Goal: Use online tool/utility: Utilize a website feature to perform a specific function

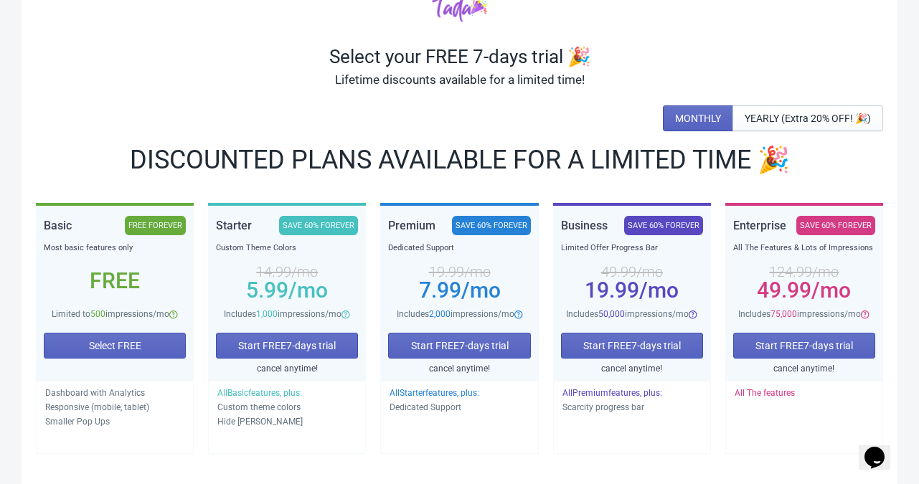
scroll to position [83, 0]
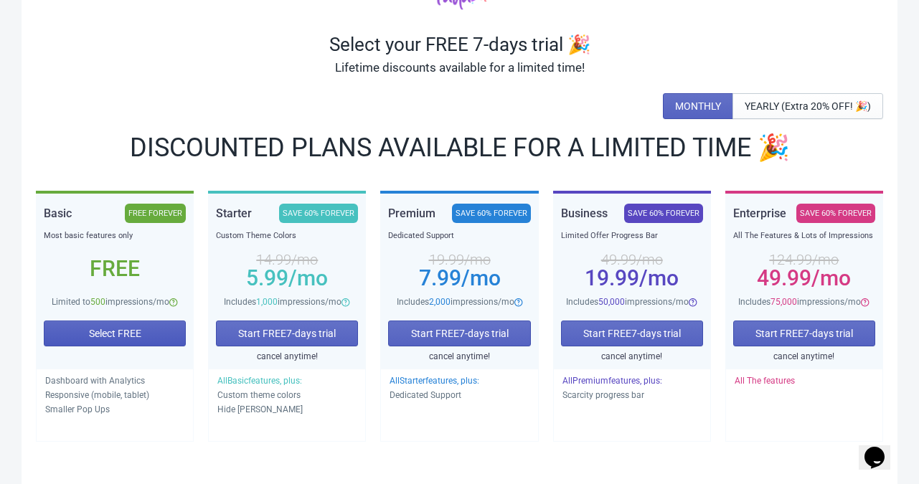
click at [136, 332] on span "Select FREE" at bounding box center [115, 333] width 52 height 11
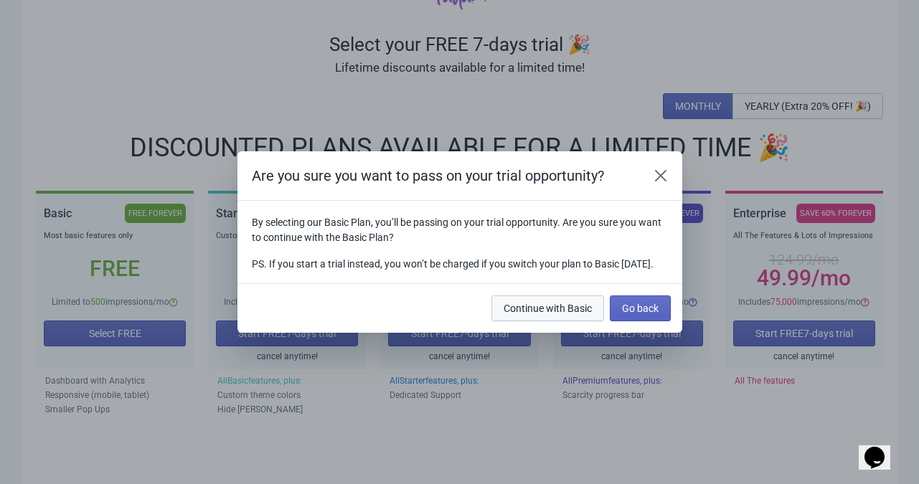
click at [568, 321] on button "Continue with Basic" at bounding box center [547, 308] width 113 height 26
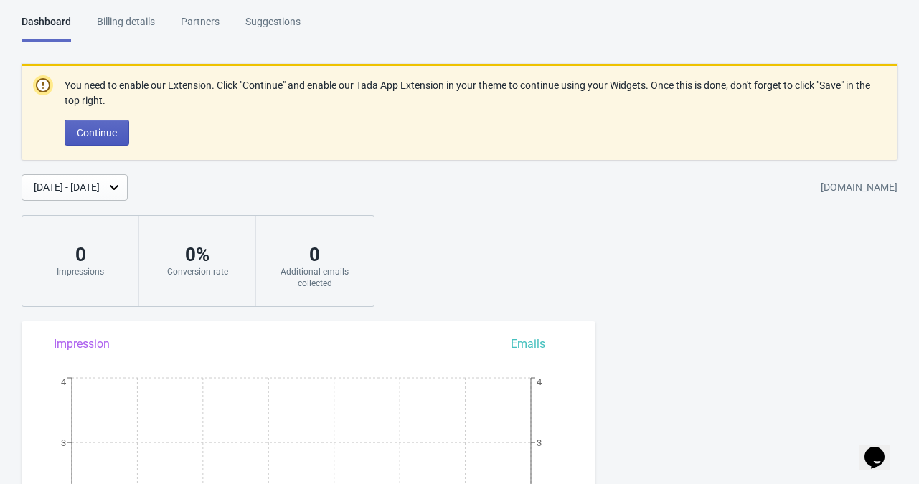
click at [113, 127] on span "Continue" at bounding box center [97, 132] width 40 height 11
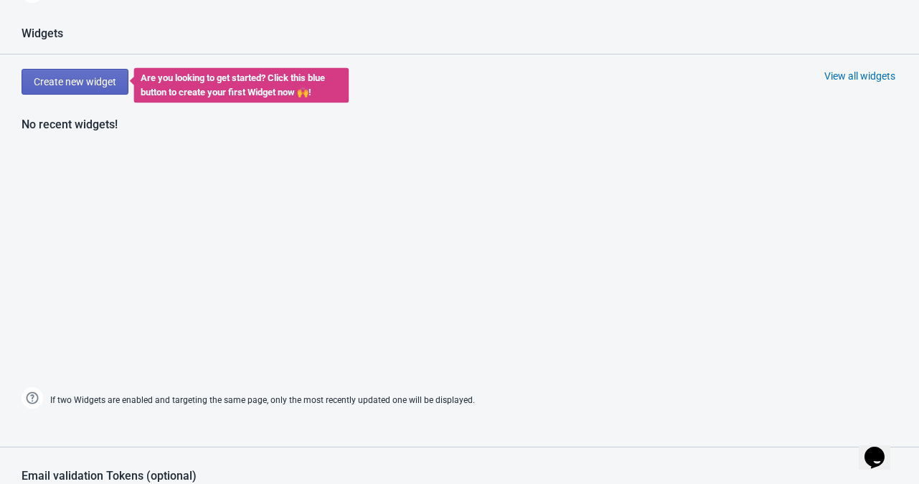
scroll to position [602, 0]
click at [106, 87] on span "Create new widget" at bounding box center [75, 82] width 82 height 11
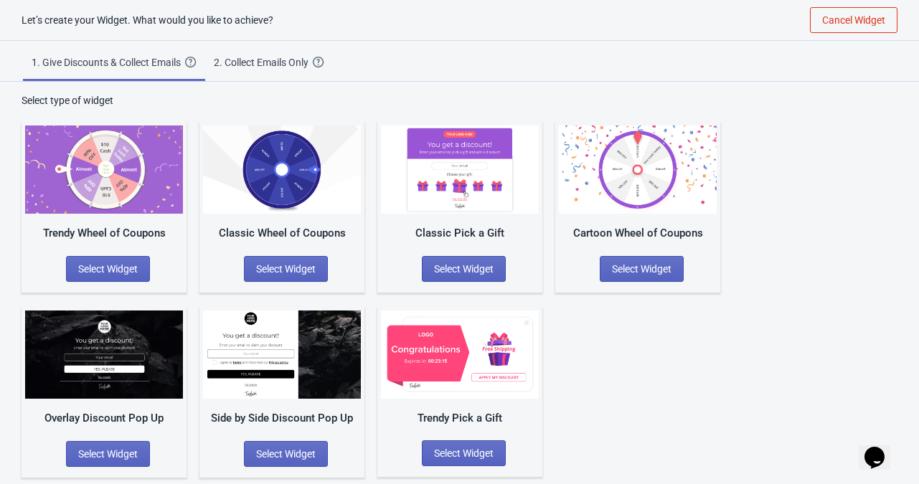
click at [123, 349] on img at bounding box center [104, 354] width 158 height 88
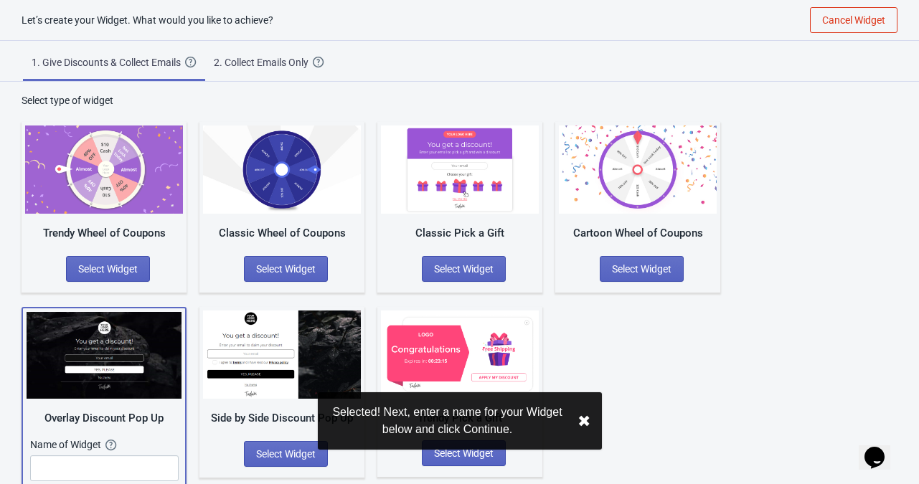
scroll to position [62, 0]
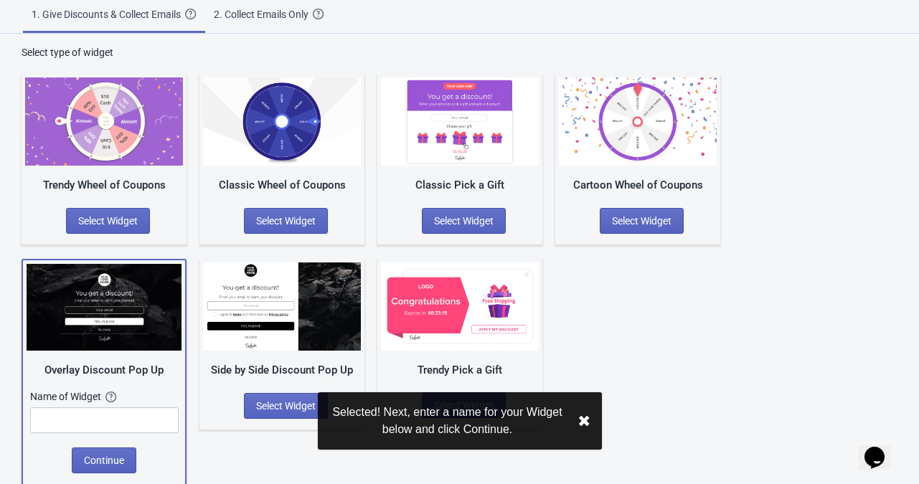
click at [126, 300] on img at bounding box center [104, 307] width 155 height 87
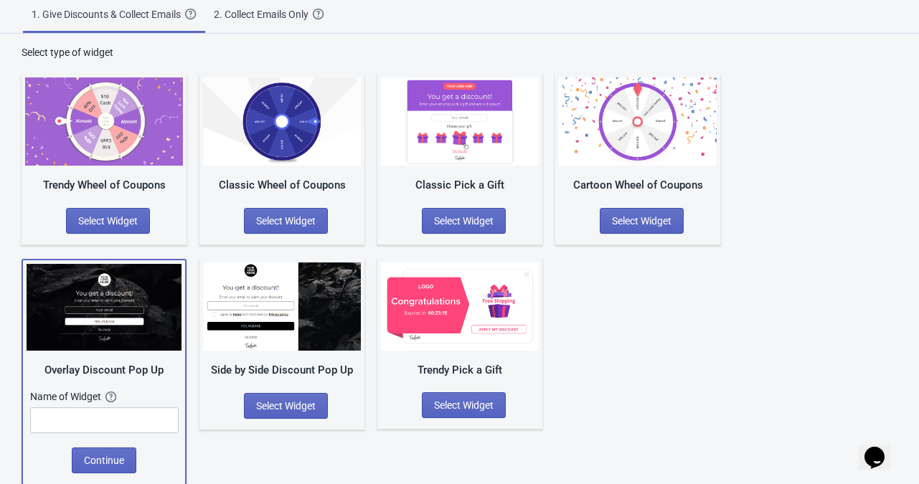
click at [232, 325] on img at bounding box center [282, 306] width 158 height 88
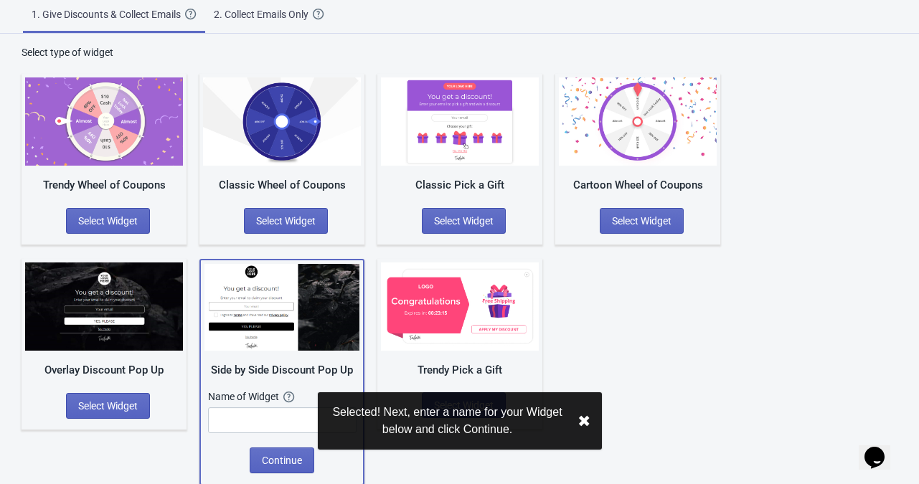
click at [270, 333] on img at bounding box center [281, 307] width 155 height 87
click at [436, 335] on img at bounding box center [460, 306] width 158 height 88
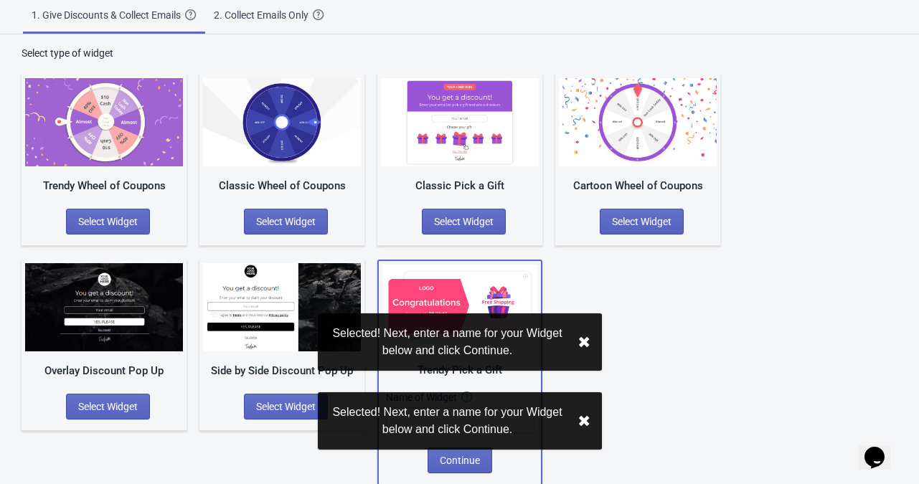
click at [485, 153] on img at bounding box center [460, 122] width 158 height 88
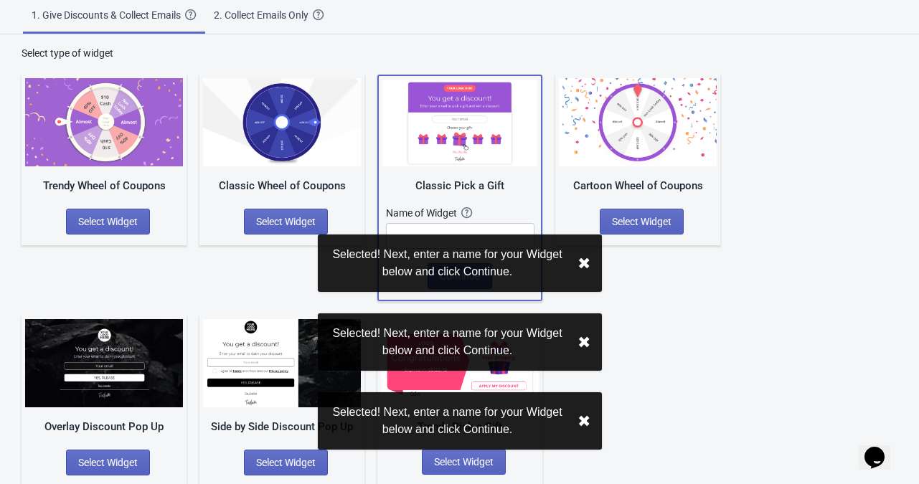
scroll to position [62, 0]
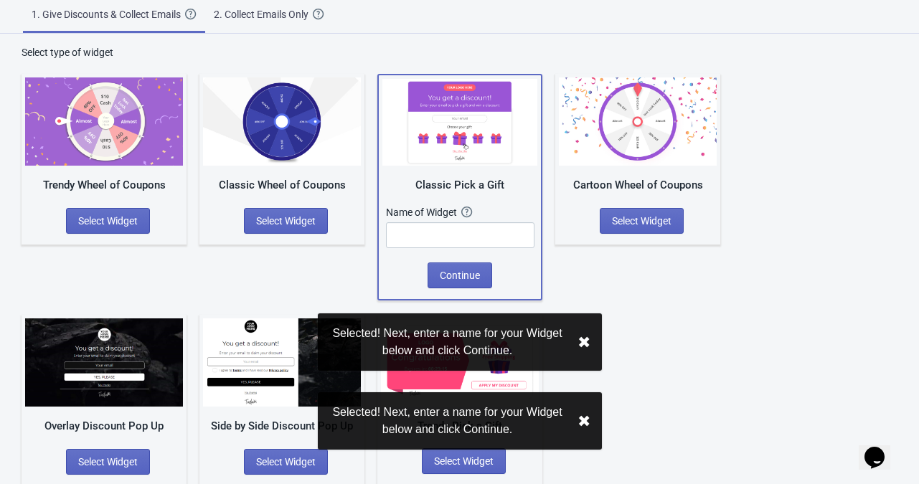
click at [640, 122] on img at bounding box center [638, 121] width 158 height 88
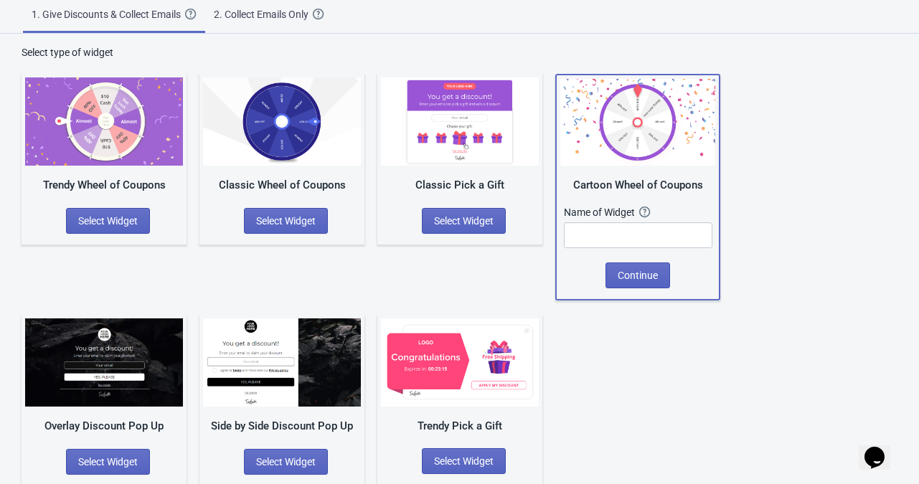
click at [254, 127] on img at bounding box center [282, 121] width 158 height 88
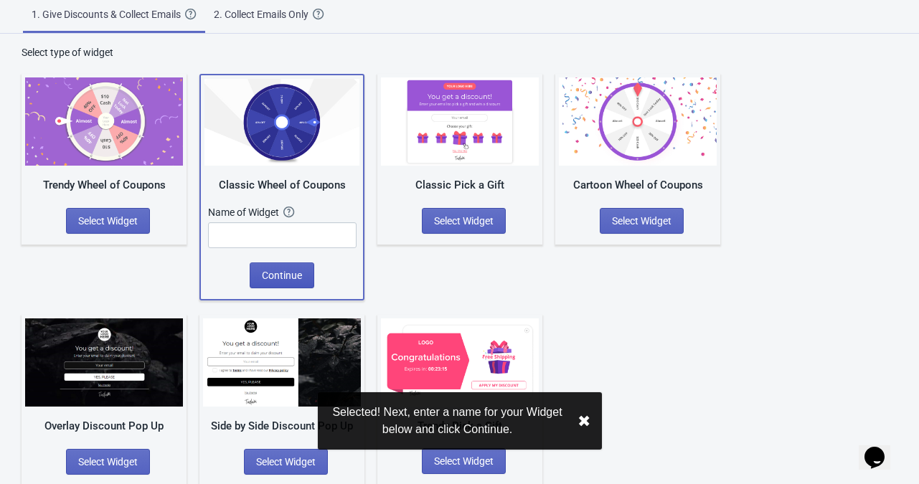
click at [270, 271] on span "Continue" at bounding box center [282, 275] width 40 height 11
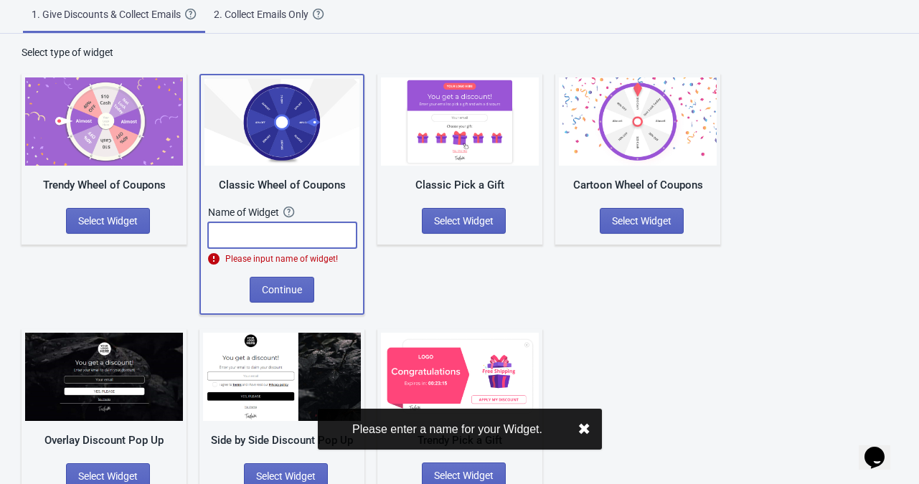
click at [290, 235] on input "text" at bounding box center [282, 235] width 148 height 26
click at [445, 264] on div "Trendy Wheel of Coupons Select Widget Classic Wheel of Coupons Name of Widget T…" at bounding box center [459, 280] width 875 height 440
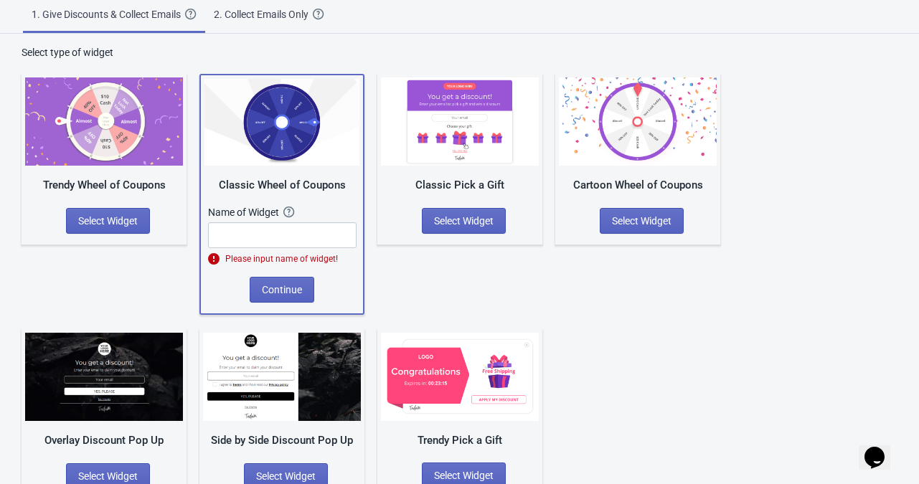
click at [145, 168] on div "Trendy Wheel of Coupons Select Widget" at bounding box center [104, 159] width 165 height 171
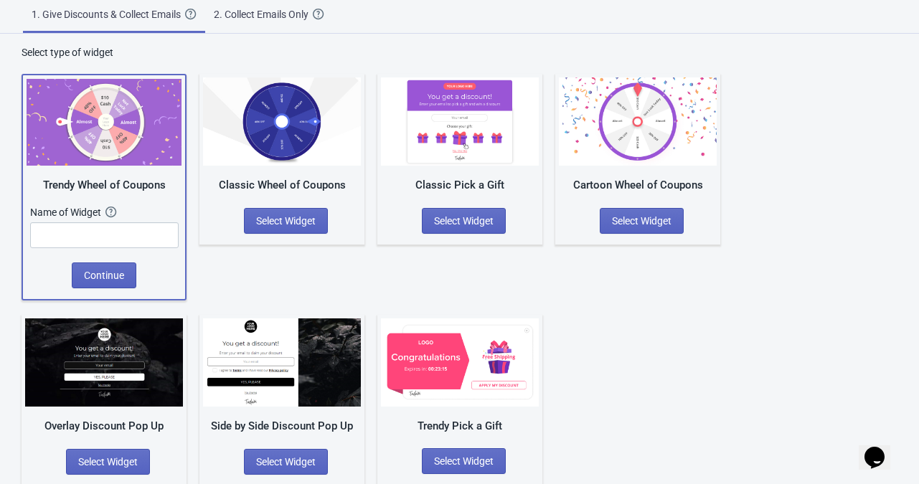
click at [630, 135] on img at bounding box center [638, 121] width 158 height 88
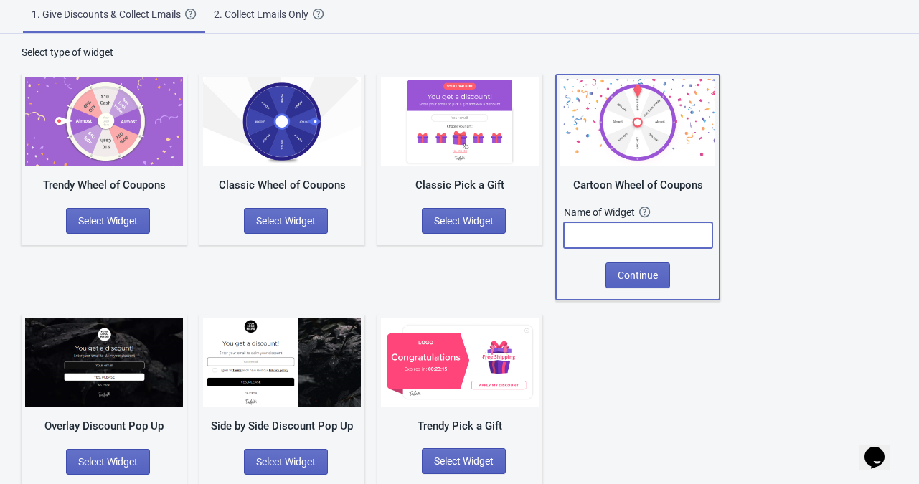
click at [607, 222] on input "text" at bounding box center [638, 235] width 148 height 26
paste input "Lucky Spin"
type input "Lucky Spin"
click at [633, 288] on div "Cartoon Wheel of Coupons Name of Widget The name of your Widget won’t be shown …" at bounding box center [637, 187] width 165 height 227
click at [634, 275] on span "Continue" at bounding box center [637, 275] width 40 height 11
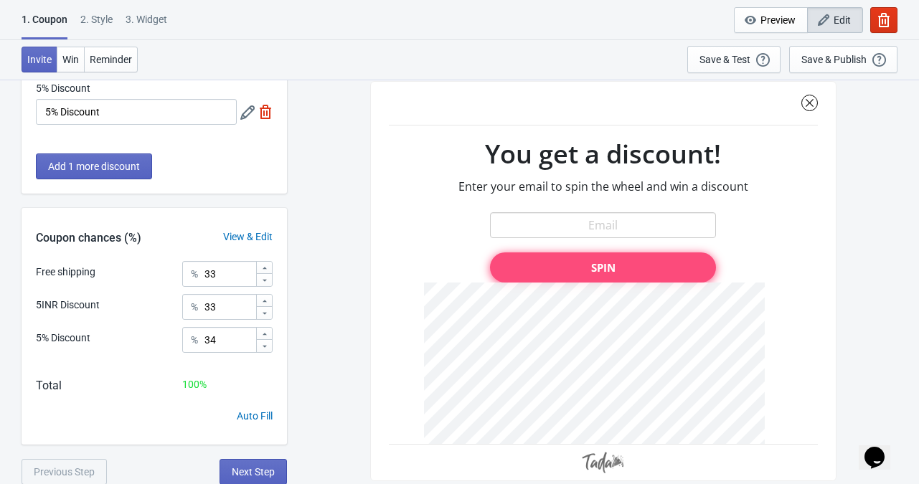
scroll to position [189, 0]
click at [646, 224] on div at bounding box center [603, 281] width 466 height 400
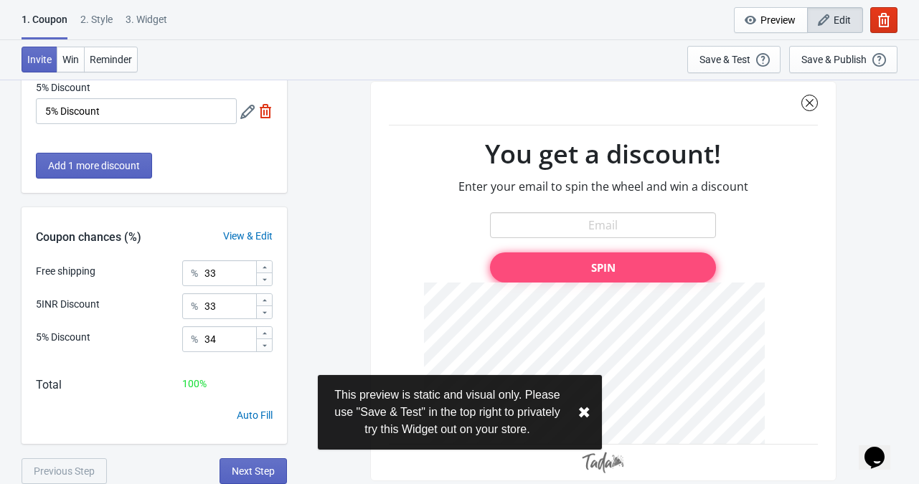
click at [575, 231] on div at bounding box center [603, 281] width 466 height 400
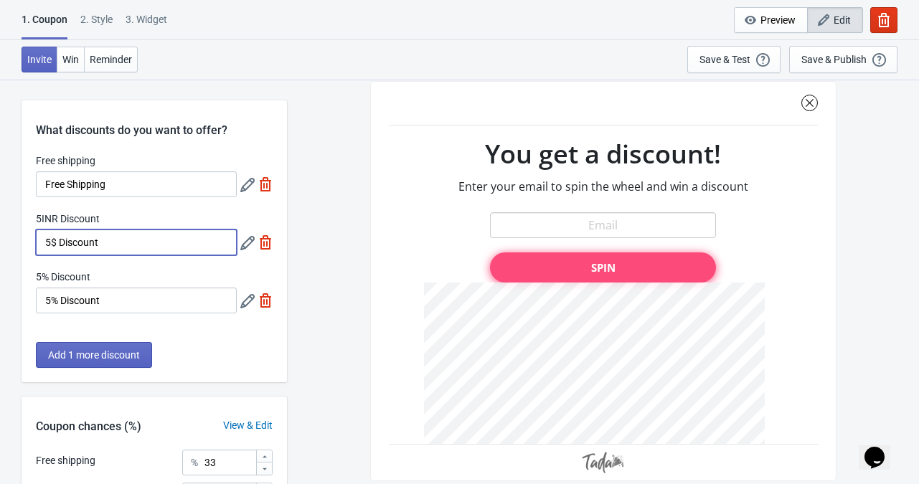
click at [119, 242] on input "5$ Discount" at bounding box center [136, 242] width 201 height 26
click at [59, 242] on input "5$ Discount" at bounding box center [136, 242] width 201 height 26
type input "5% Discount"
click at [46, 218] on label "5INR Discount" at bounding box center [68, 219] width 64 height 14
click at [46, 229] on input "5% Discount" at bounding box center [136, 242] width 201 height 26
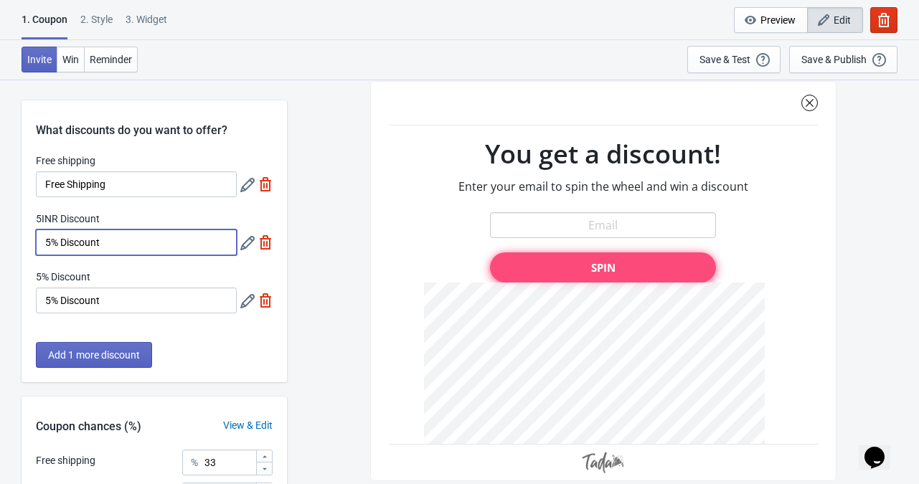
click at [267, 245] on img at bounding box center [265, 242] width 14 height 14
type input "50"
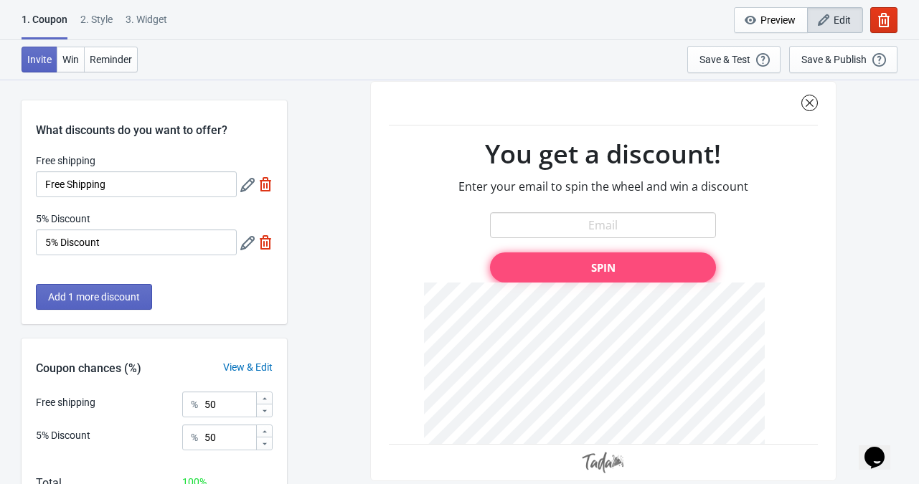
scroll to position [98, 0]
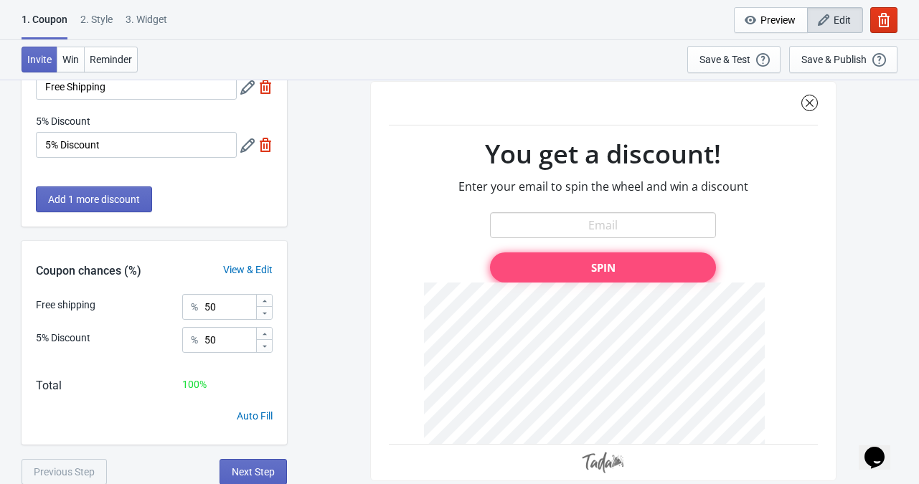
click at [613, 267] on div at bounding box center [603, 281] width 466 height 400
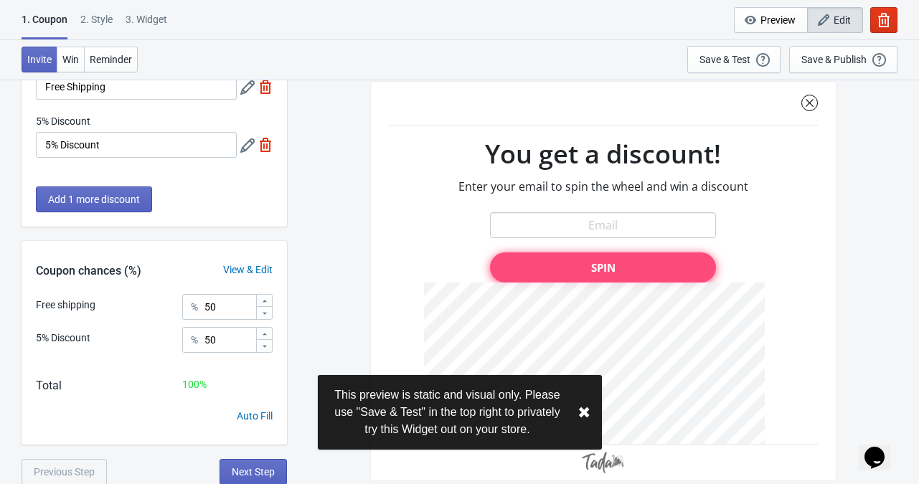
drag, startPoint x: 613, startPoint y: 267, endPoint x: 408, endPoint y: 288, distance: 206.1
click at [408, 288] on div at bounding box center [603, 281] width 466 height 400
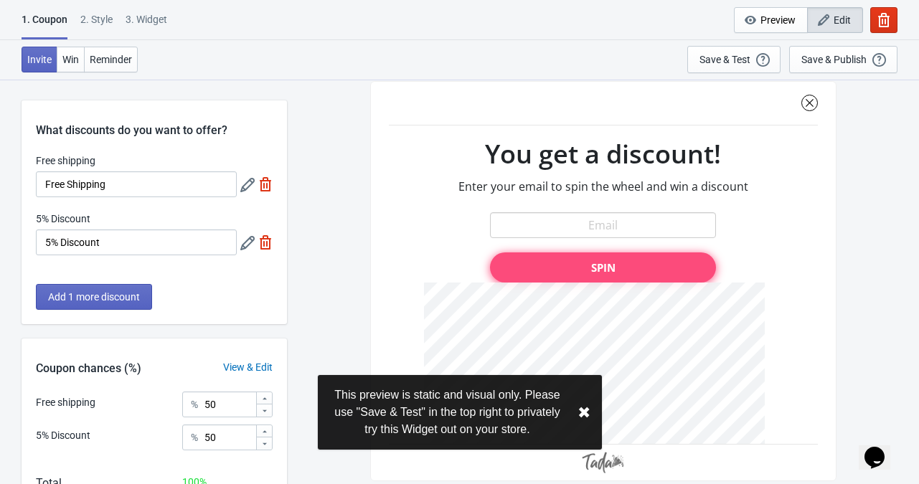
scroll to position [0, 0]
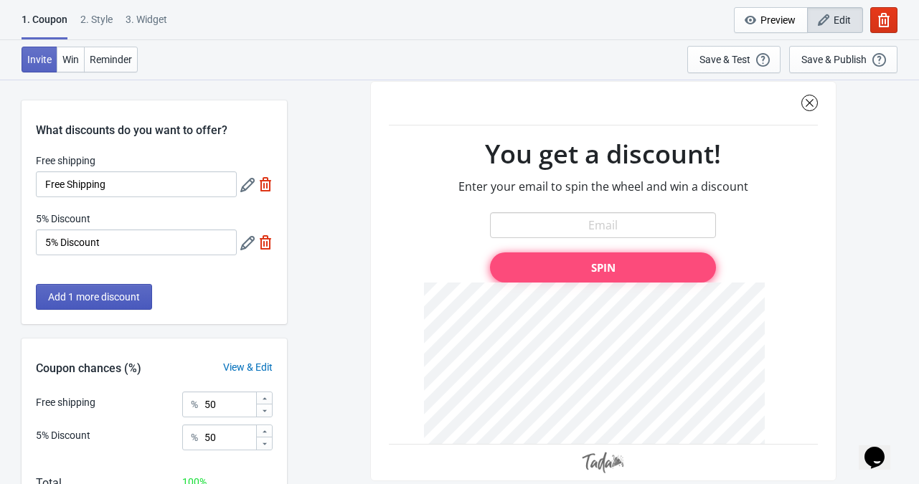
click at [122, 295] on span "Add 1 more discount" at bounding box center [94, 296] width 92 height 11
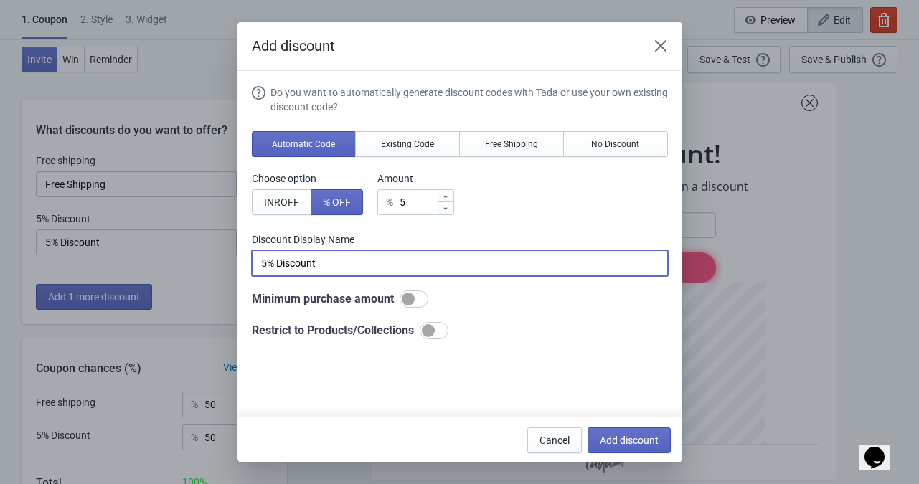
click at [268, 266] on input "5% Discount" at bounding box center [460, 263] width 416 height 26
click at [414, 303] on div at bounding box center [413, 298] width 29 height 17
type input "10% Discount"
checkbox input "true"
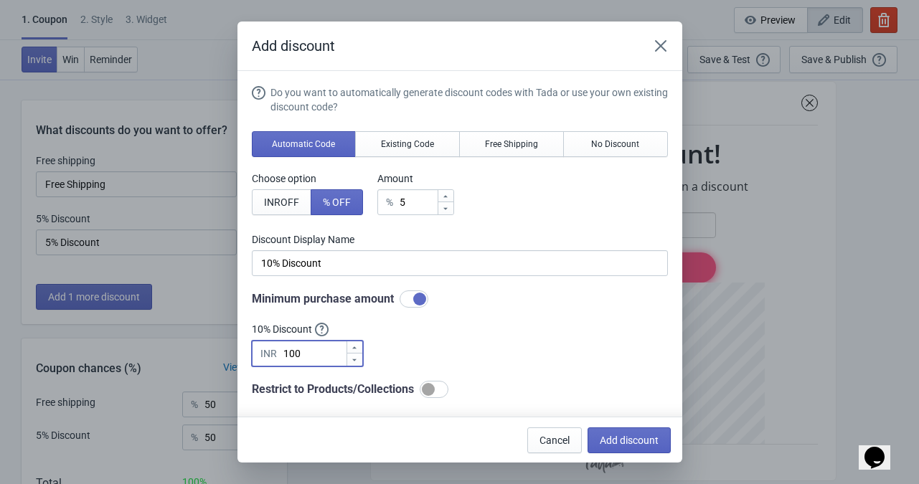
click at [328, 352] on input "100" at bounding box center [314, 354] width 63 height 26
type input "1"
type input "699"
click at [393, 141] on span "Existing Code" at bounding box center [407, 143] width 53 height 11
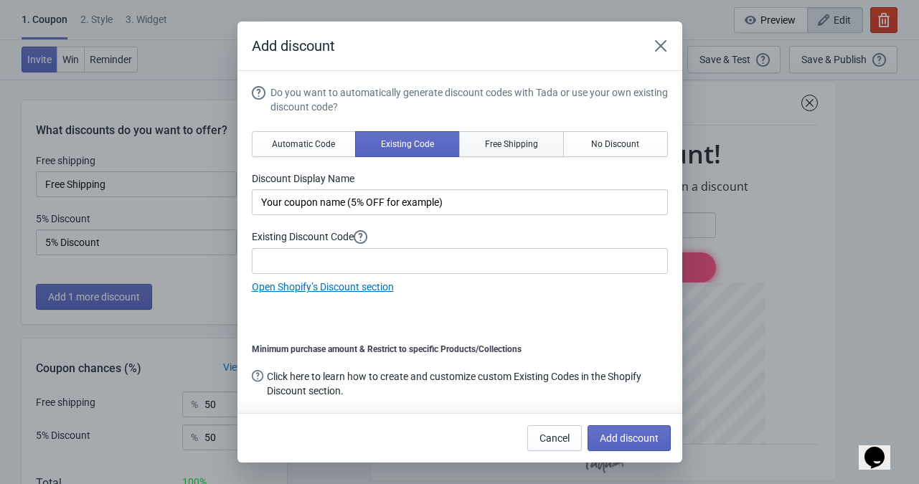
click at [480, 141] on button "Free Shipping" at bounding box center [511, 144] width 105 height 26
type input "Free Shipping"
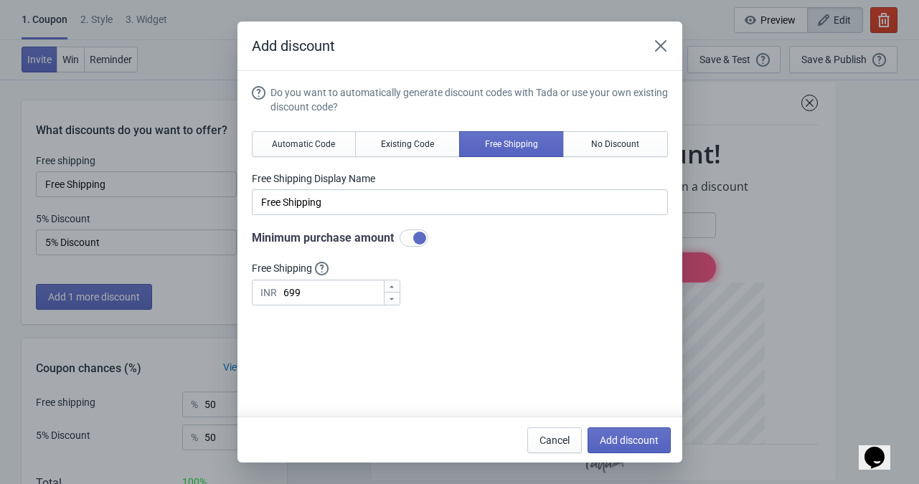
click at [417, 239] on div at bounding box center [419, 238] width 13 height 13
click at [417, 239] on div at bounding box center [413, 237] width 29 height 17
checkbox input "true"
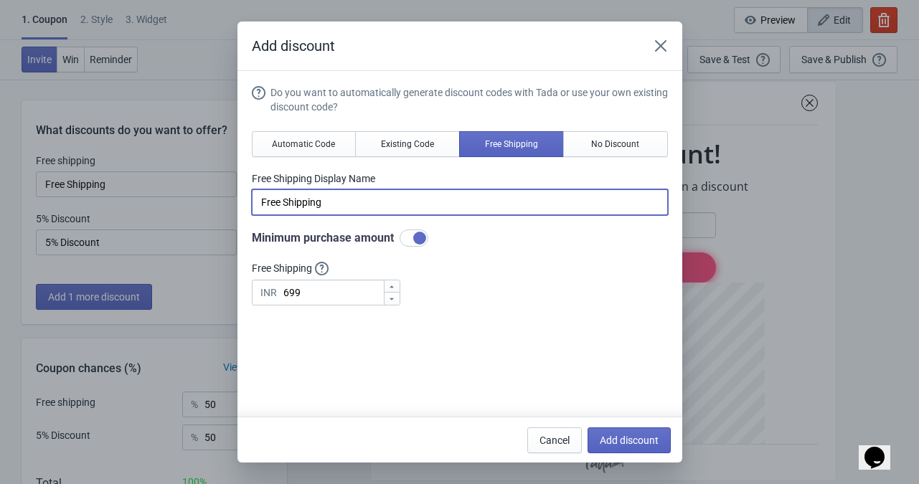
click at [399, 211] on input "Free Shipping" at bounding box center [460, 202] width 416 height 26
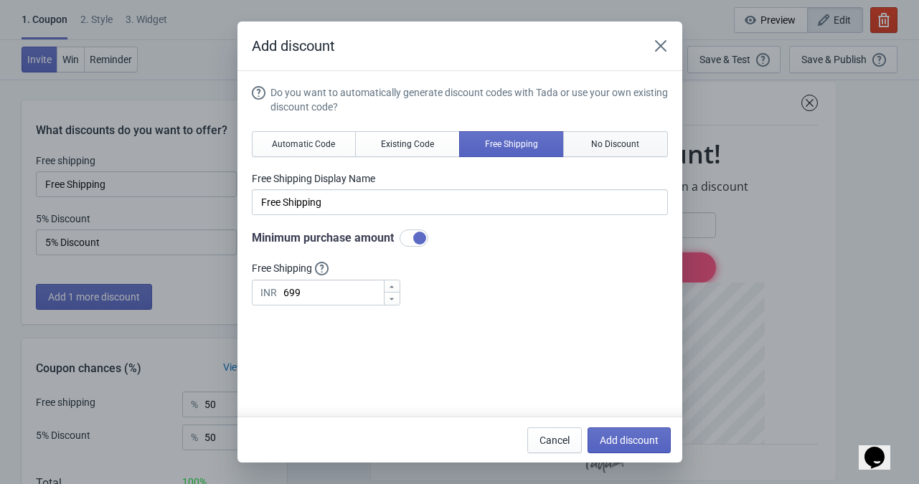
click at [580, 146] on button "No Discount" at bounding box center [615, 144] width 105 height 26
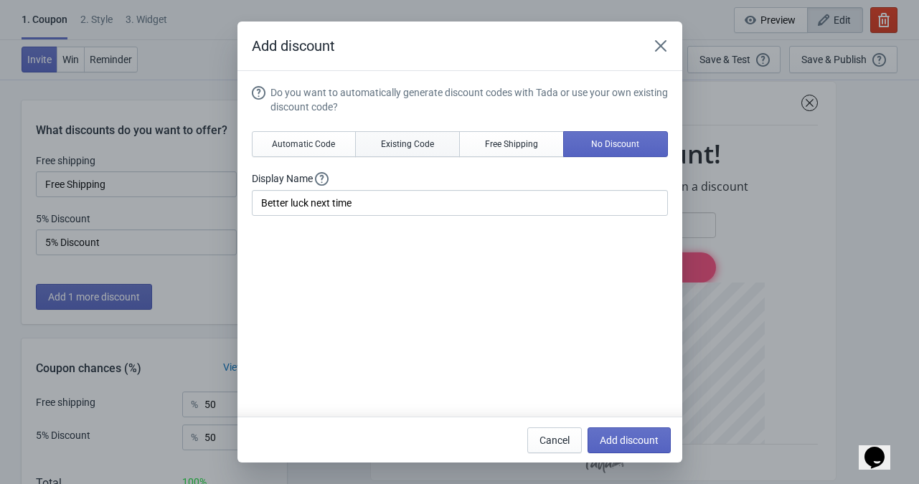
click at [387, 141] on span "Existing Code" at bounding box center [407, 143] width 53 height 11
type input "Your coupon name (5% OFF for example)"
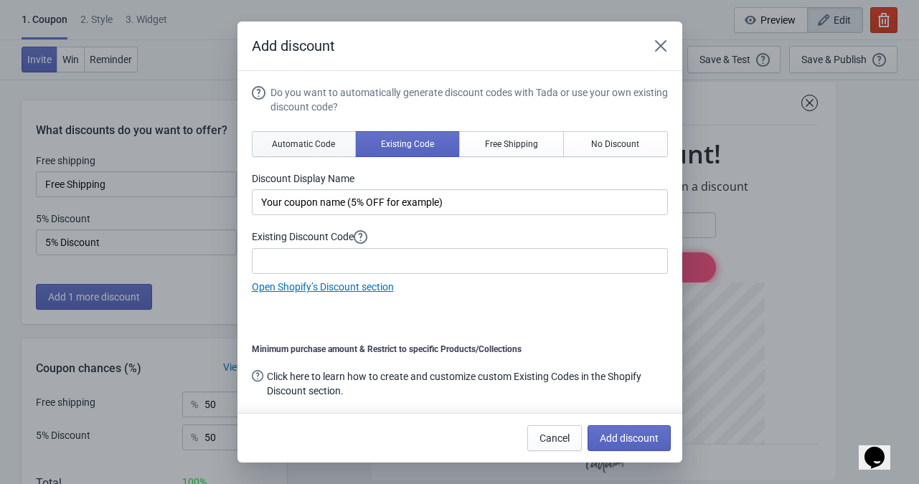
click at [293, 145] on span "Automatic Code" at bounding box center [303, 143] width 63 height 11
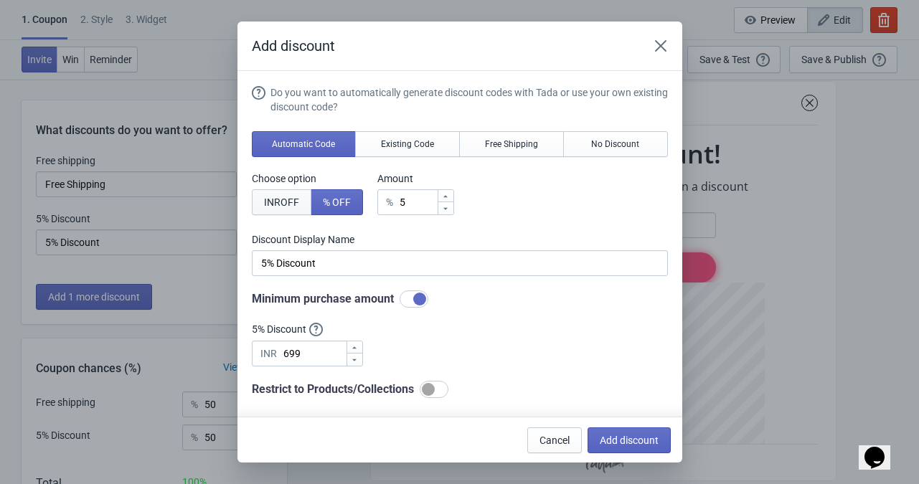
click at [290, 210] on button "INR OFF" at bounding box center [282, 202] width 60 height 26
click at [353, 195] on button "% OFF" at bounding box center [336, 202] width 52 height 26
click at [263, 190] on button "INR OFF" at bounding box center [282, 202] width 60 height 26
click at [338, 195] on button "% OFF" at bounding box center [336, 202] width 52 height 26
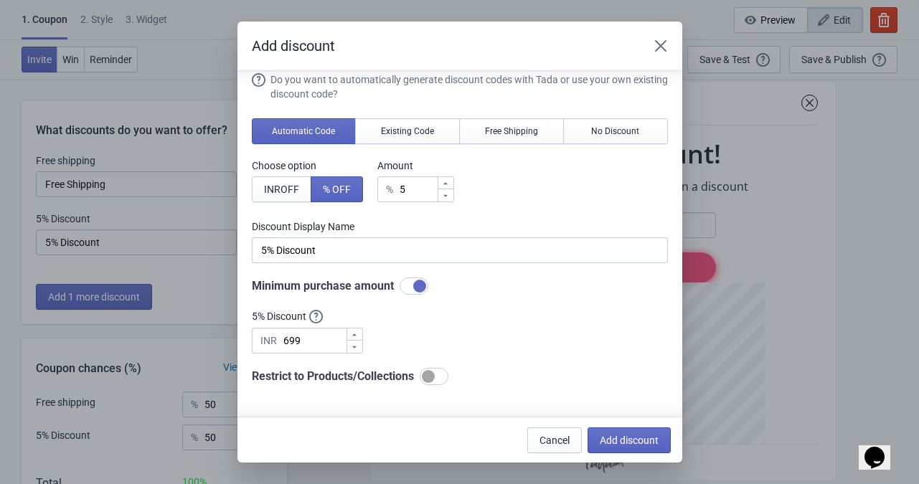
scroll to position [14, 0]
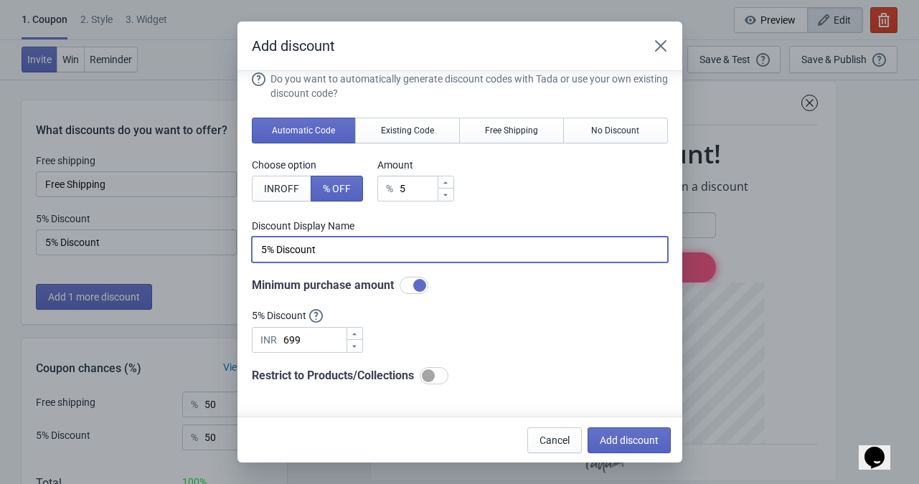
click at [266, 247] on input "5% Discount" at bounding box center [460, 250] width 416 height 26
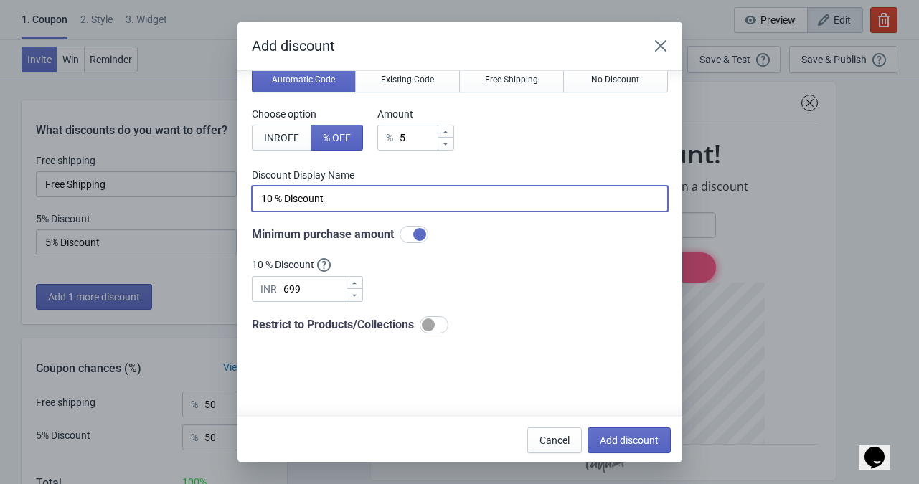
scroll to position [67, 0]
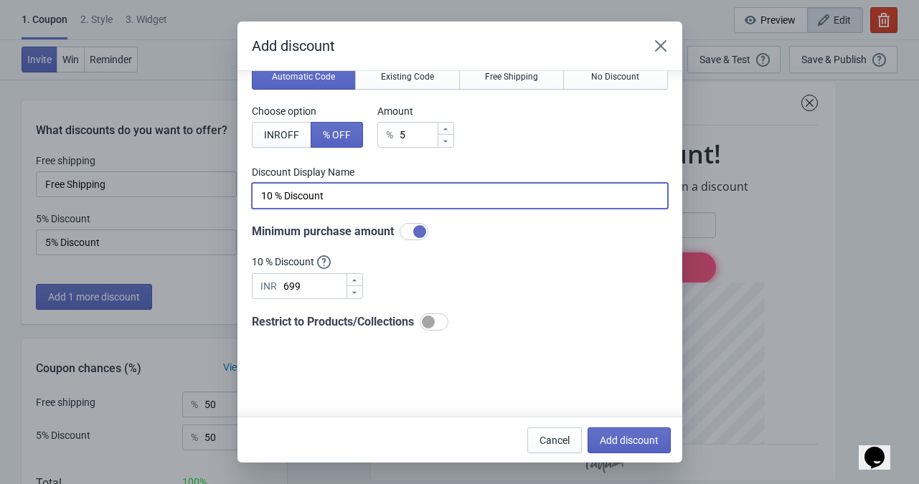
type input "10 % Discount"
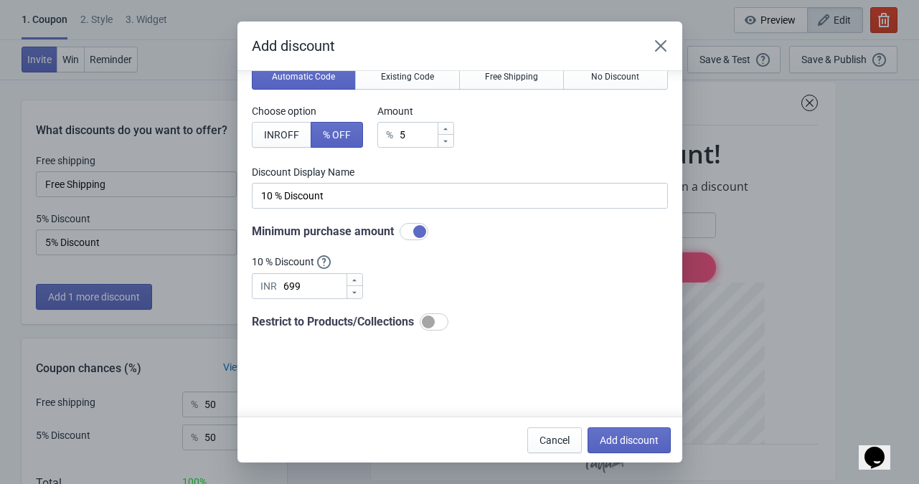
click at [434, 319] on div at bounding box center [428, 321] width 13 height 13
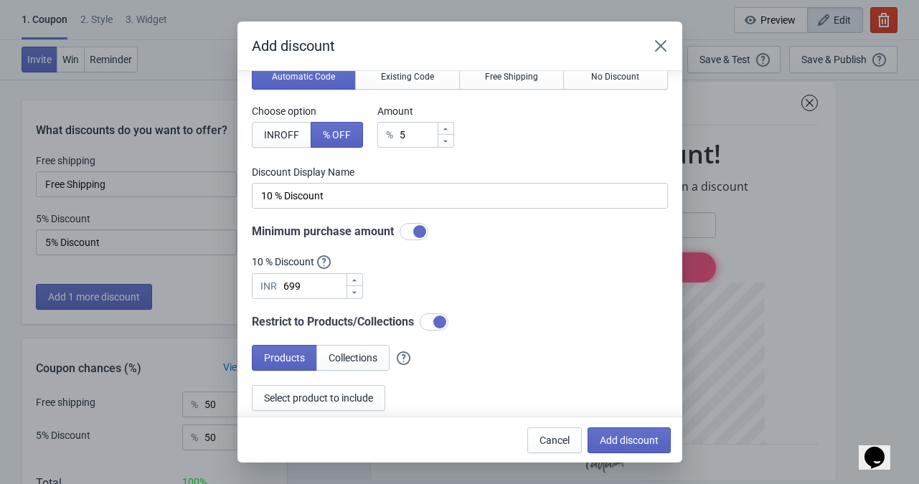
scroll to position [98, 0]
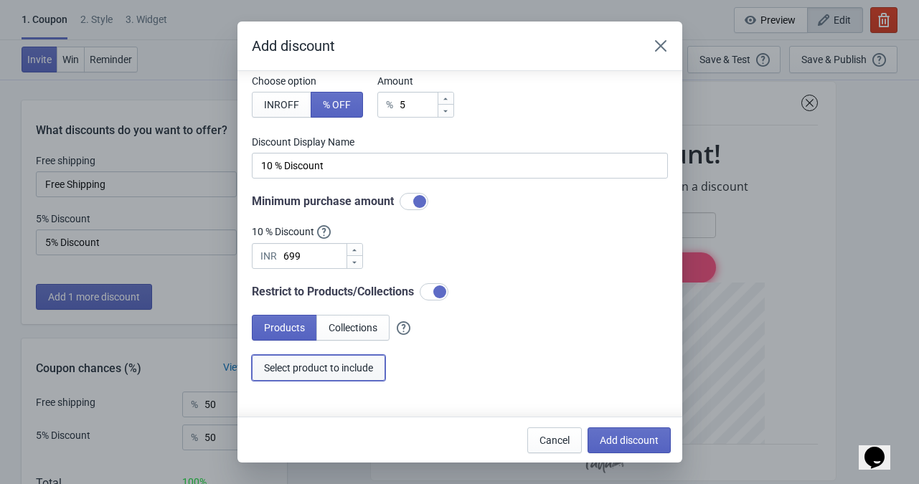
click at [364, 370] on span "Select product to include" at bounding box center [318, 367] width 109 height 11
click at [429, 296] on div at bounding box center [433, 291] width 29 height 17
checkbox input "false"
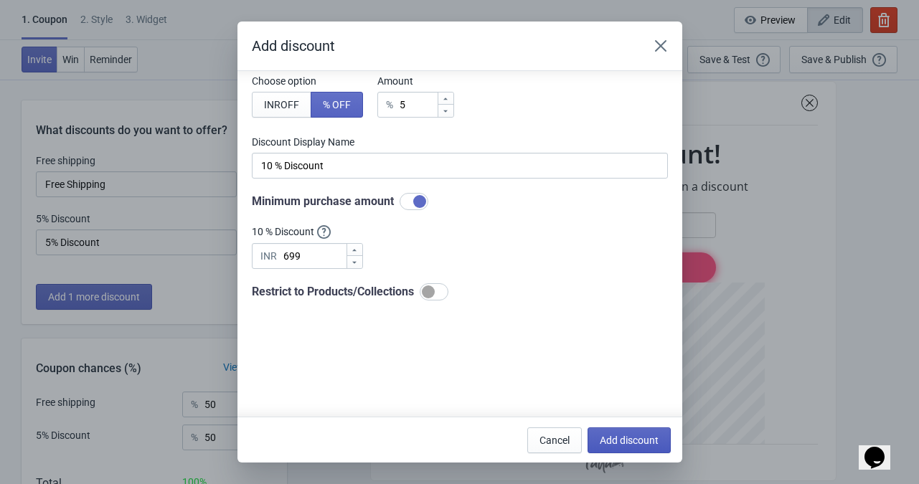
click at [625, 442] on span "Add discount" at bounding box center [628, 440] width 59 height 11
type input "33"
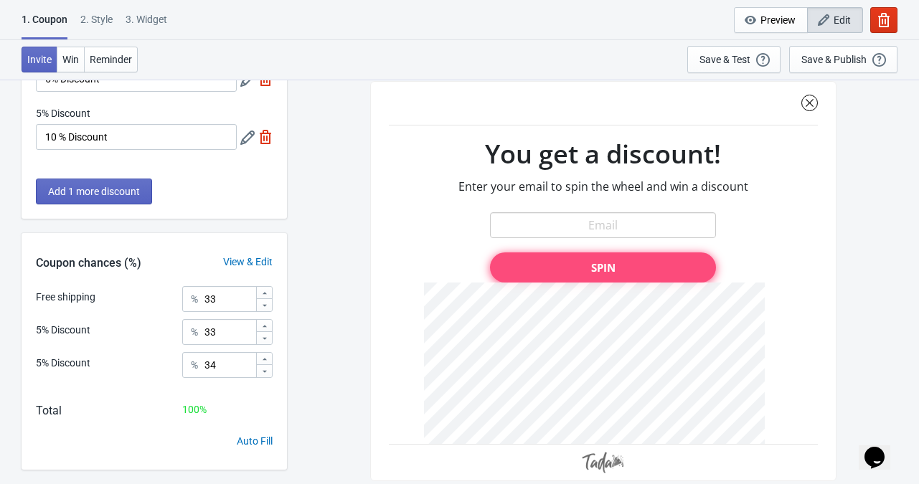
scroll to position [189, 0]
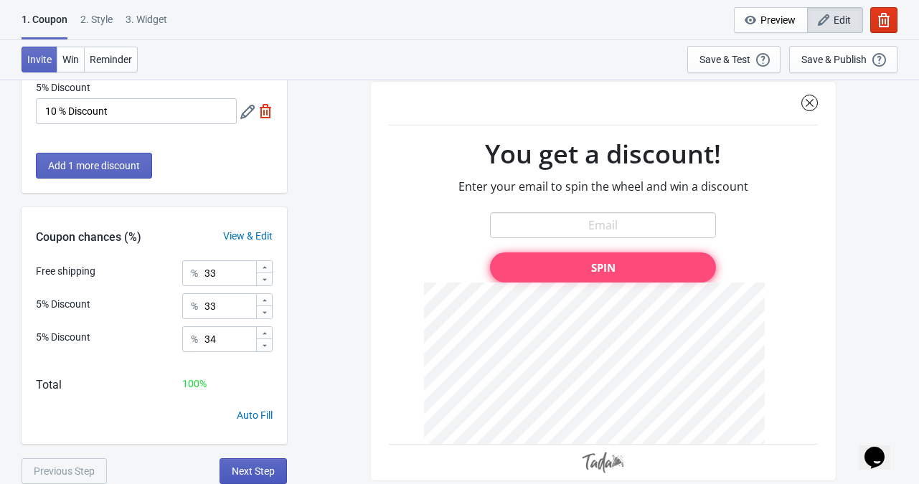
click at [252, 462] on button "Next Step" at bounding box center [252, 471] width 67 height 26
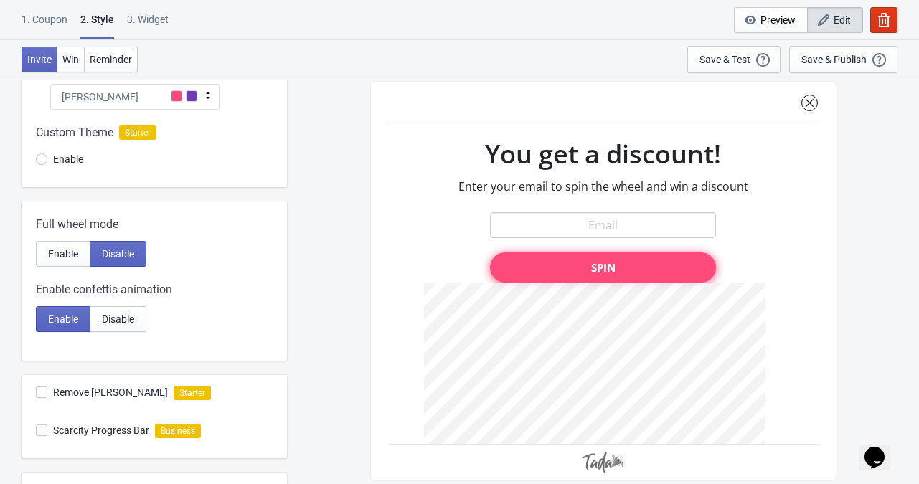
scroll to position [160, 0]
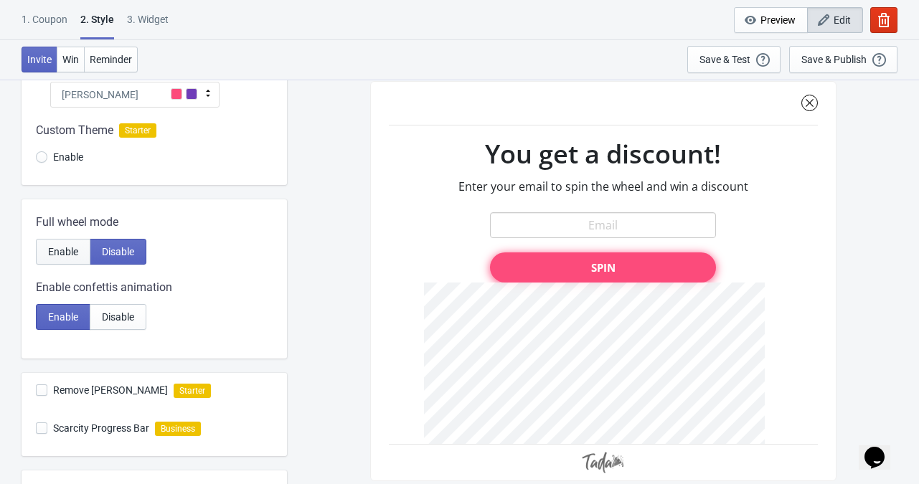
click at [50, 248] on span "Enable" at bounding box center [63, 251] width 30 height 11
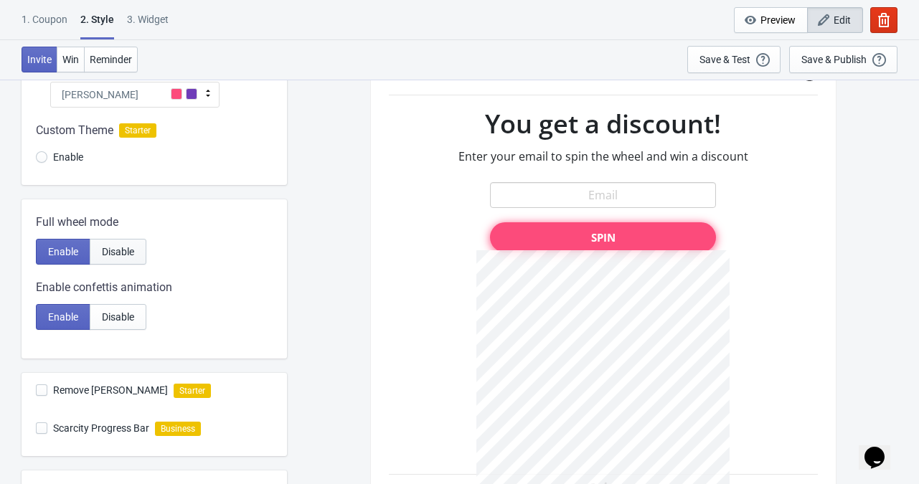
click at [126, 247] on span "Disable" at bounding box center [118, 251] width 32 height 11
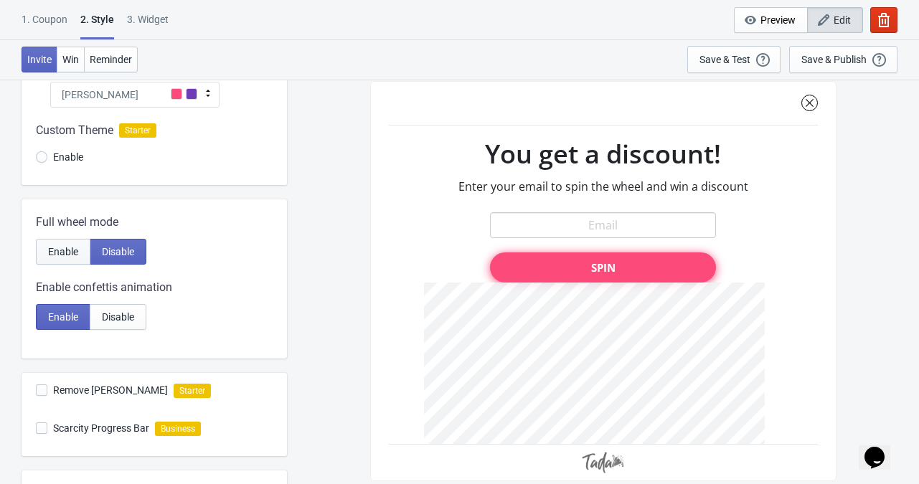
click at [66, 254] on span "Enable" at bounding box center [63, 251] width 30 height 11
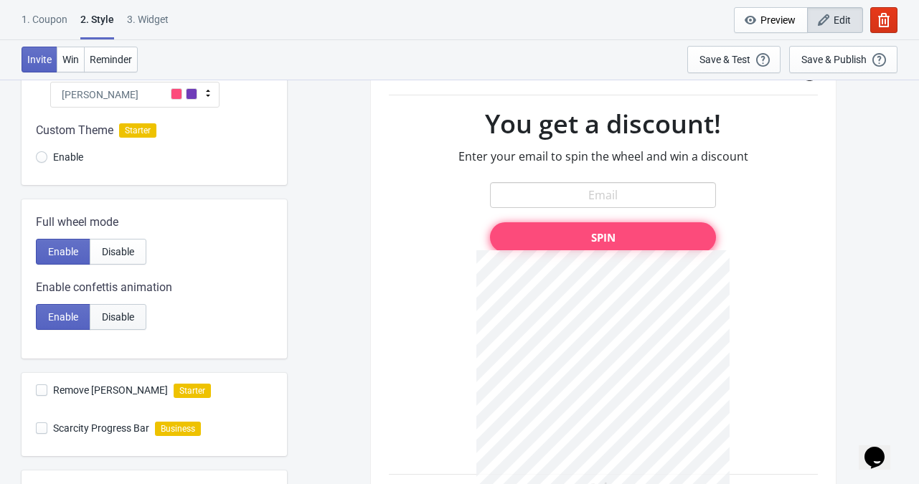
click at [115, 316] on span "Disable" at bounding box center [118, 316] width 32 height 11
click at [77, 316] on span "Enable" at bounding box center [63, 316] width 30 height 11
click at [118, 316] on span "Disable" at bounding box center [118, 316] width 32 height 11
click at [60, 312] on span "Enable" at bounding box center [63, 316] width 30 height 11
radio input "true"
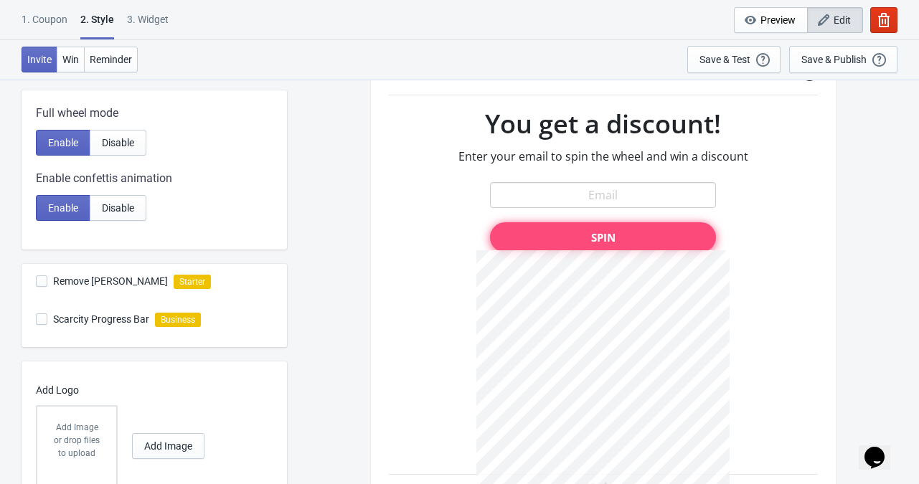
scroll to position [270, 0]
click at [582, 237] on div at bounding box center [603, 281] width 466 height 460
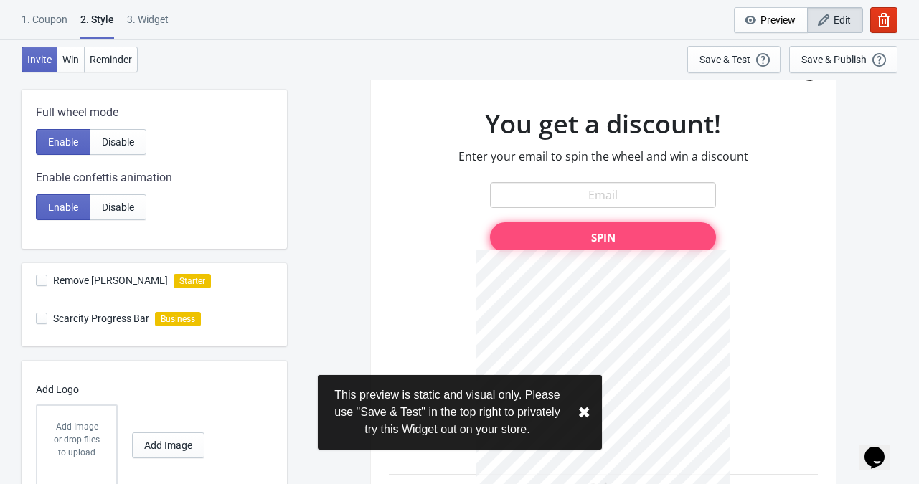
click at [599, 369] on div at bounding box center [603, 281] width 466 height 460
click at [583, 411] on button "✖︎" at bounding box center [583, 413] width 13 height 18
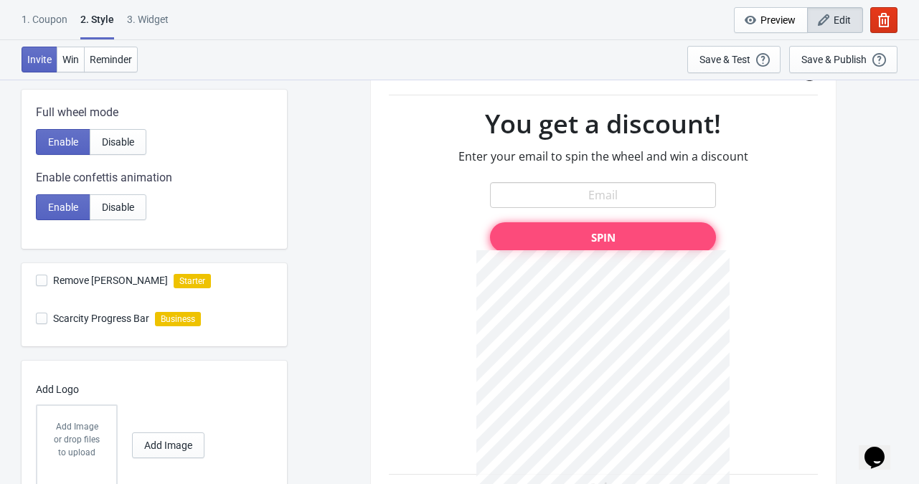
scroll to position [326, 0]
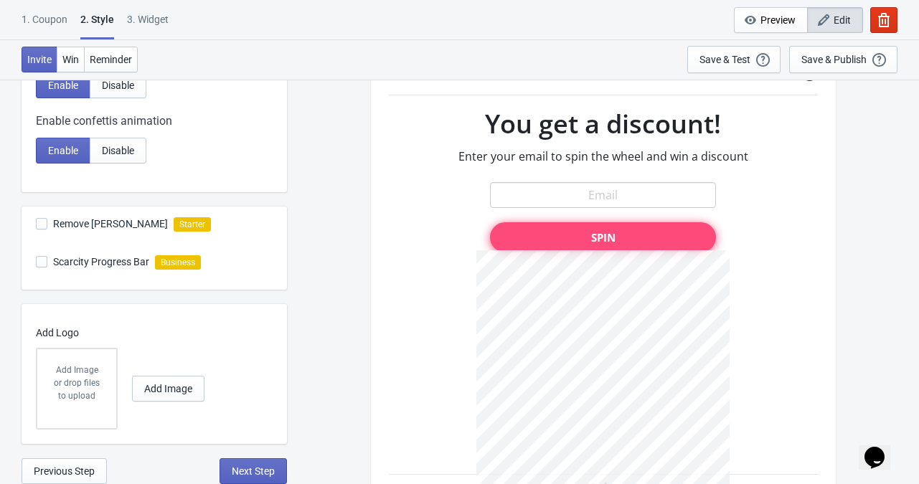
click at [39, 222] on span at bounding box center [41, 223] width 11 height 11
click at [37, 222] on input "Remove [PERSON_NAME]" at bounding box center [36, 231] width 1 height 26
checkbox input "false"
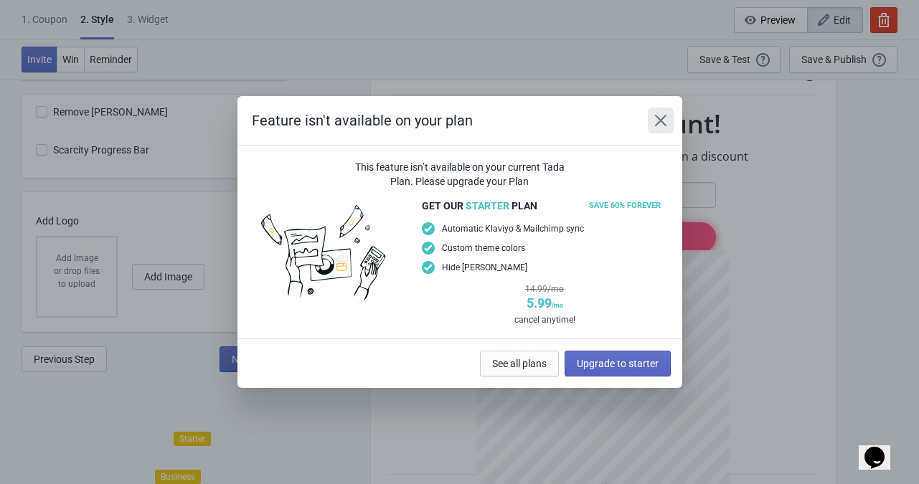
click at [655, 120] on icon "Close" at bounding box center [660, 120] width 14 height 14
radio input "true"
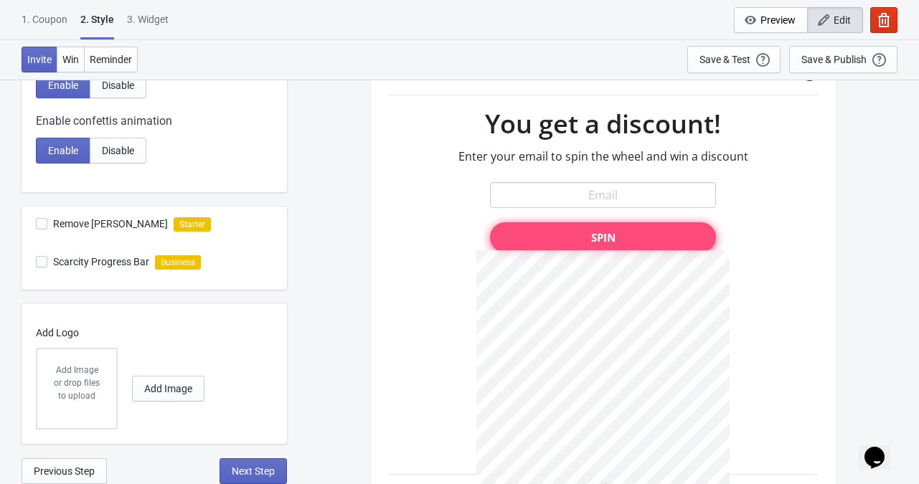
click at [77, 376] on div "or drop files to upload" at bounding box center [77, 389] width 50 height 26
click at [169, 391] on span "Add Image" at bounding box center [168, 388] width 48 height 11
click at [232, 473] on span "Next Step" at bounding box center [253, 470] width 43 height 11
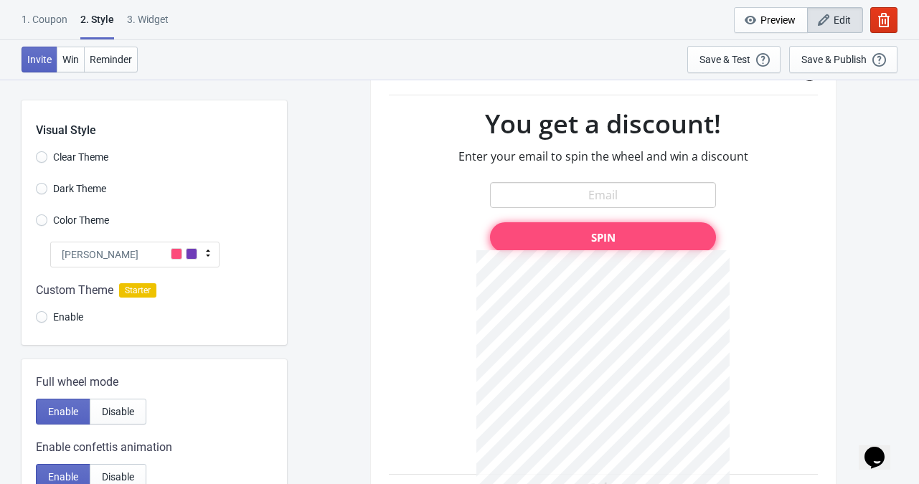
select select "once"
select select "1"
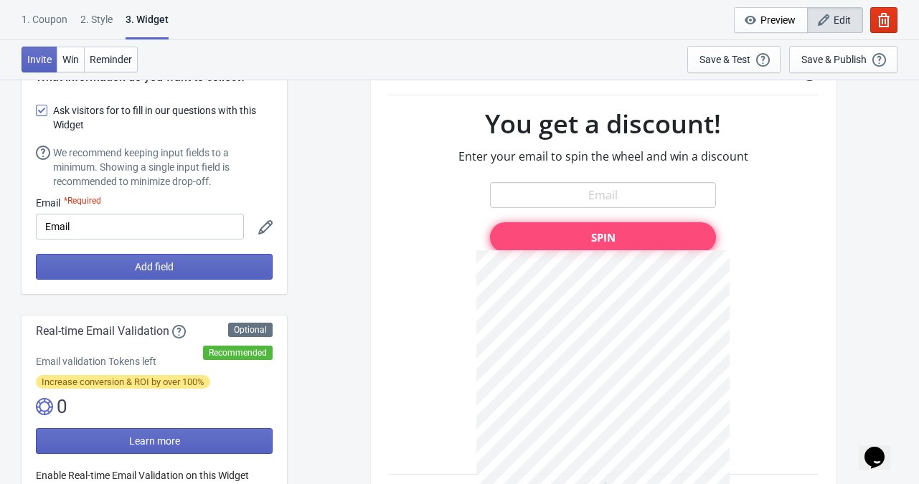
scroll to position [42, 0]
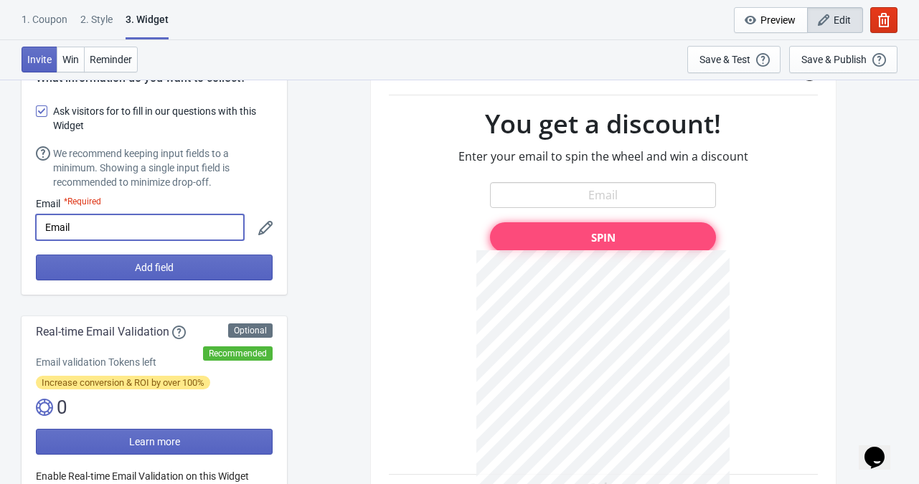
click at [177, 234] on input "Email" at bounding box center [140, 227] width 208 height 26
type input "E"
type input "[EMAIL_ADDRESS][DOMAIN_NAME]"
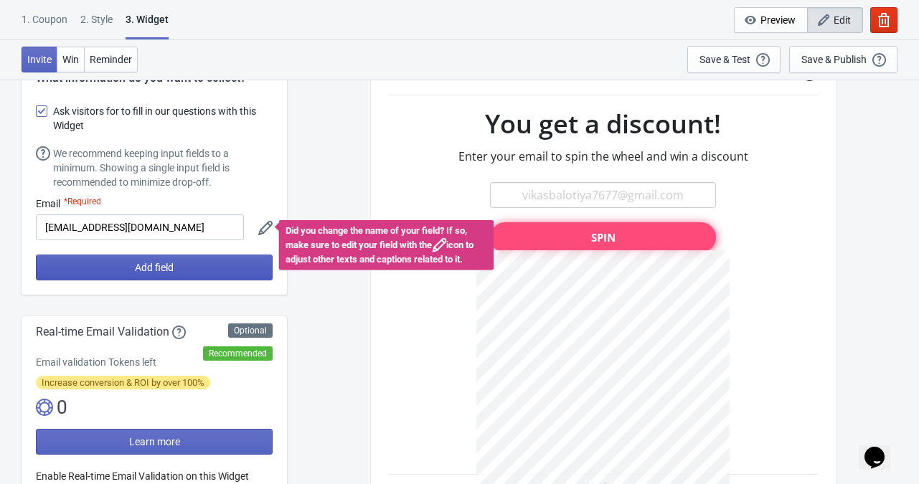
click at [205, 267] on button "Add field" at bounding box center [154, 268] width 237 height 26
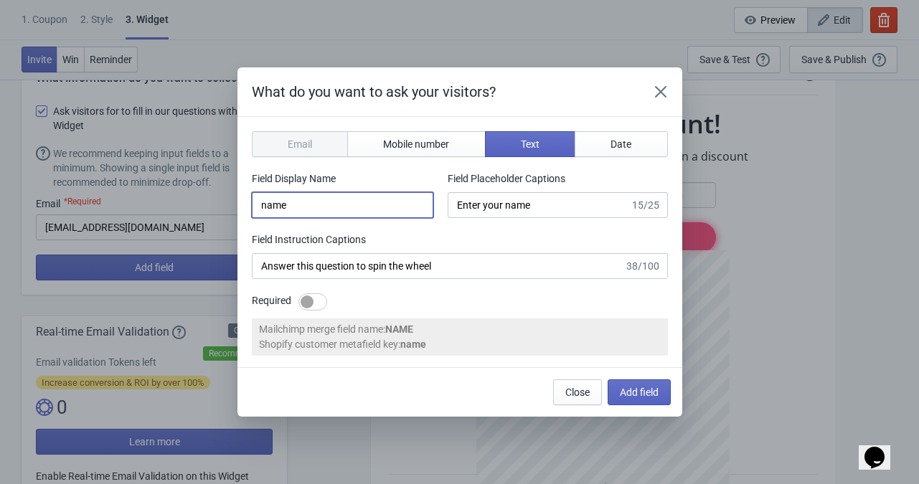
click at [382, 210] on input "name" at bounding box center [342, 205] width 181 height 26
click at [612, 397] on button "Add field" at bounding box center [638, 392] width 63 height 26
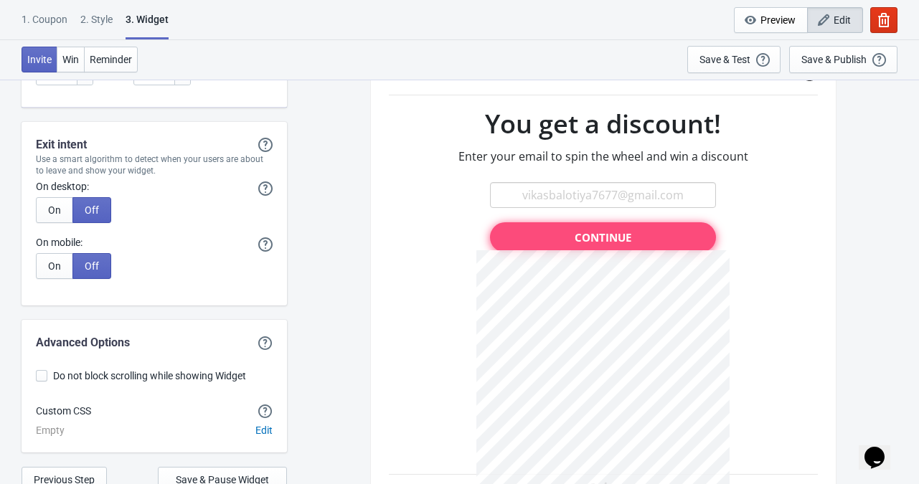
scroll to position [3618, 0]
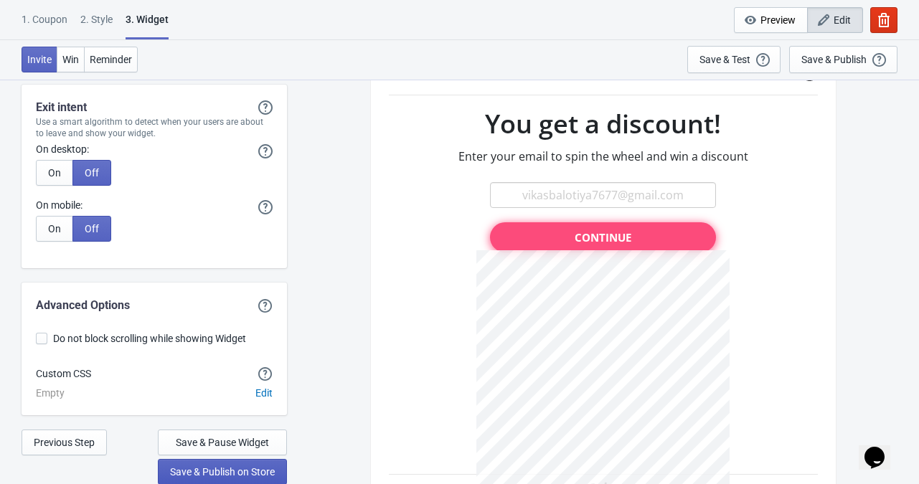
click at [237, 468] on span "Save & Publish on Store" at bounding box center [222, 471] width 105 height 11
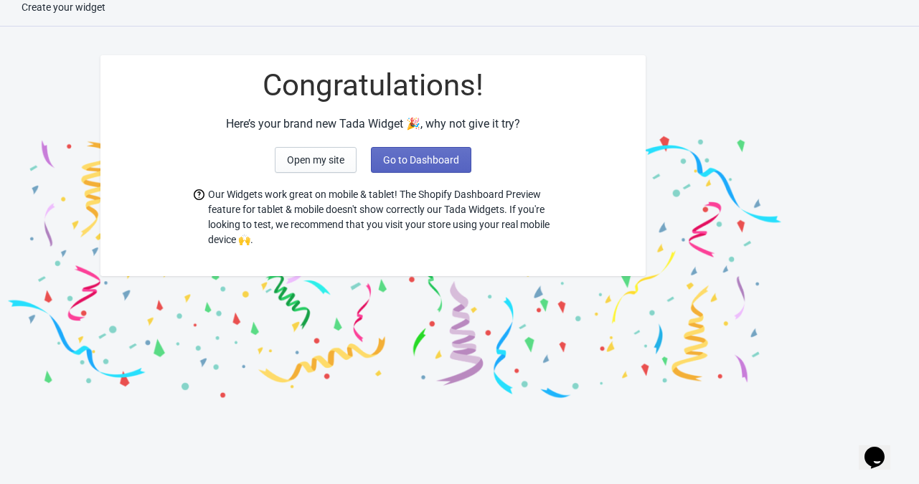
scroll to position [14, 0]
click at [413, 167] on button "Go to Dashboard" at bounding box center [421, 160] width 100 height 26
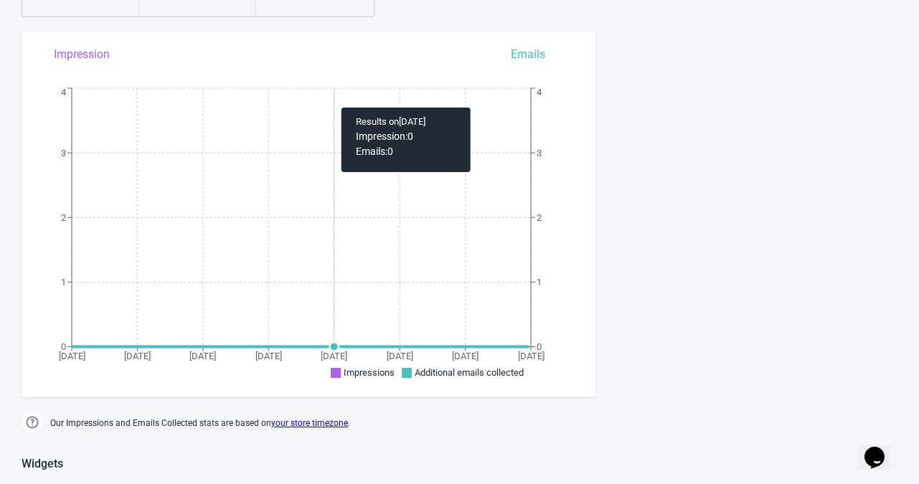
scroll to position [132, 0]
